Goal: Use online tool/utility: Utilize a website feature to perform a specific function

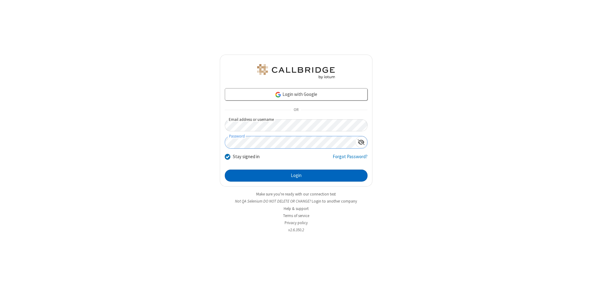
click at [296, 176] on button "Login" at bounding box center [296, 175] width 143 height 12
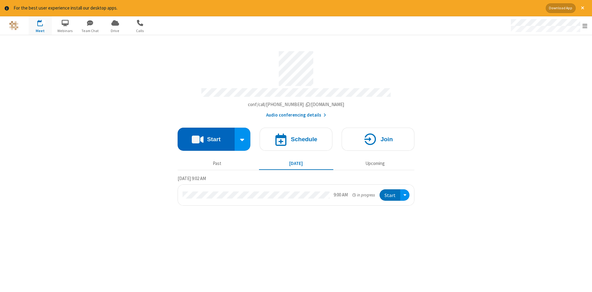
click at [206, 137] on button "Start" at bounding box center [205, 139] width 57 height 23
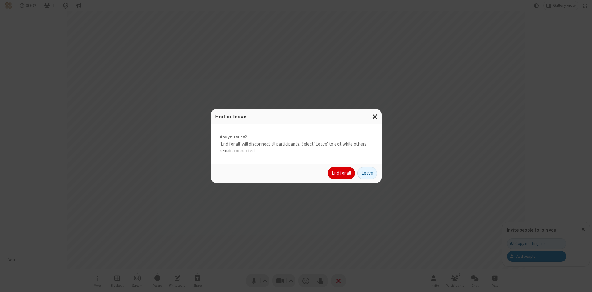
click at [341, 173] on button "End for all" at bounding box center [341, 173] width 27 height 12
